Goal: Transaction & Acquisition: Purchase product/service

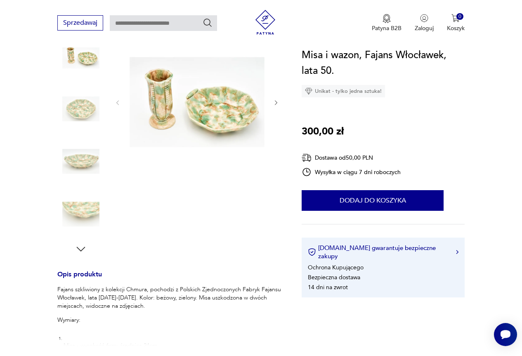
scroll to position [165, 0]
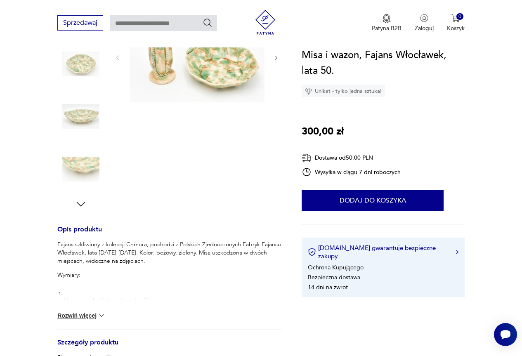
click at [79, 206] on icon "button" at bounding box center [81, 204] width 12 height 12
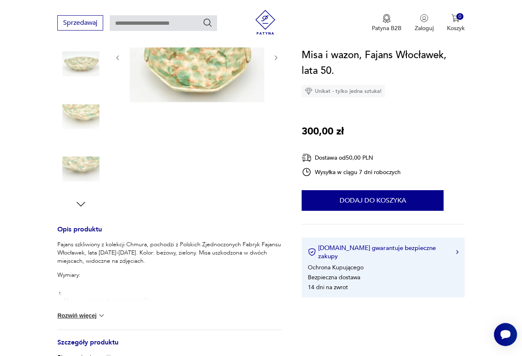
click at [76, 206] on icon "button" at bounding box center [81, 204] width 12 height 12
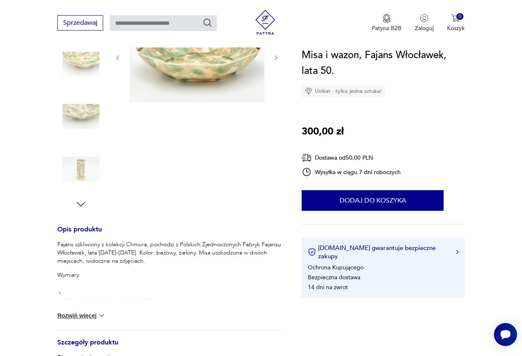
click at [81, 202] on icon "button" at bounding box center [81, 204] width 12 height 12
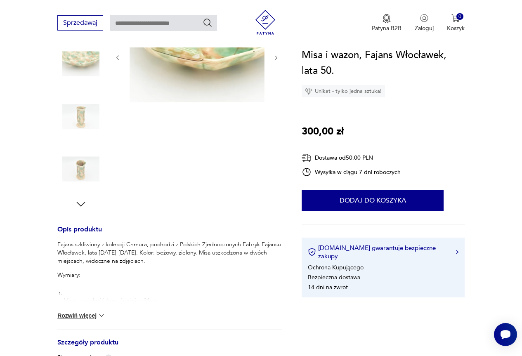
click at [81, 202] on icon "button" at bounding box center [81, 204] width 12 height 12
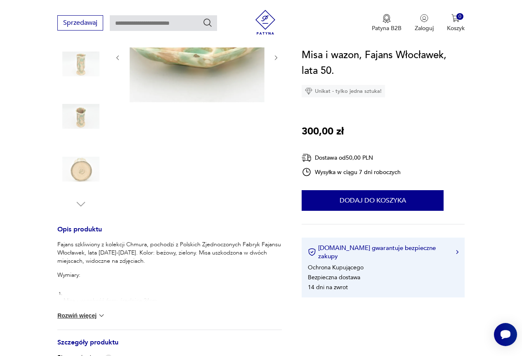
click at [89, 170] on img at bounding box center [80, 169] width 47 height 47
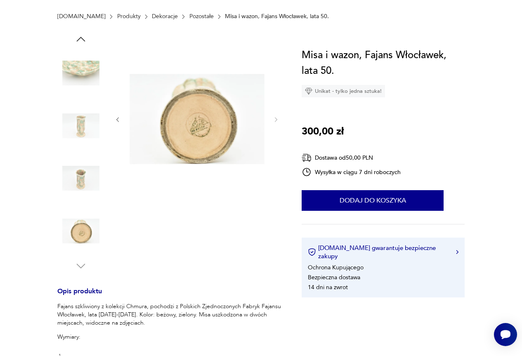
scroll to position [41, 0]
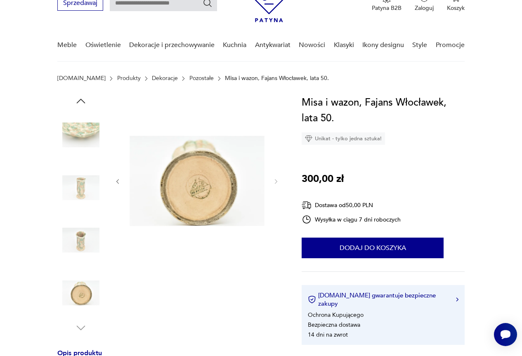
click at [221, 187] on img at bounding box center [197, 181] width 135 height 172
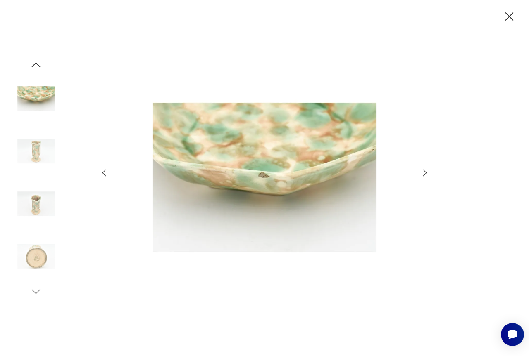
click at [426, 171] on icon "button" at bounding box center [425, 173] width 10 height 10
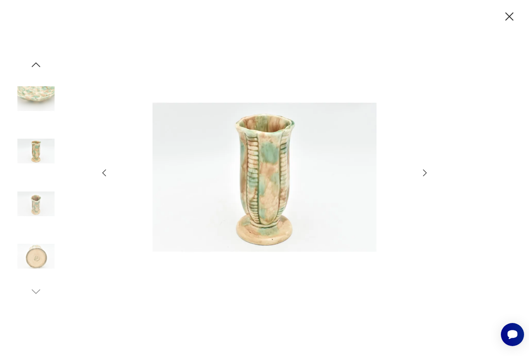
click at [426, 171] on icon "button" at bounding box center [425, 173] width 10 height 10
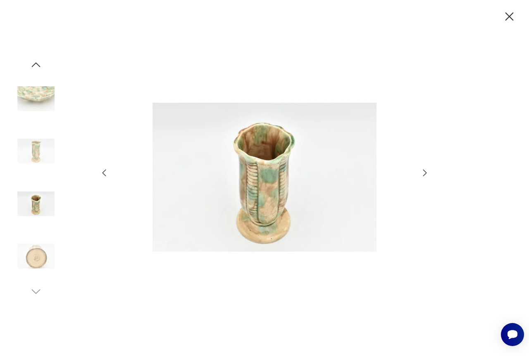
click at [426, 171] on icon "button" at bounding box center [425, 173] width 10 height 10
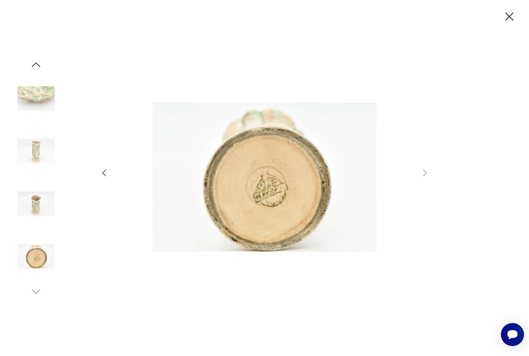
click at [509, 20] on icon "button" at bounding box center [509, 16] width 14 height 14
